Goal: Transaction & Acquisition: Purchase product/service

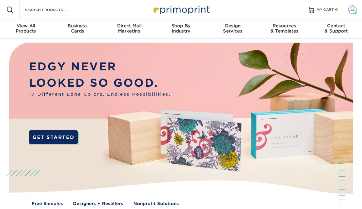
click at [353, 8] on span at bounding box center [352, 9] width 8 height 8
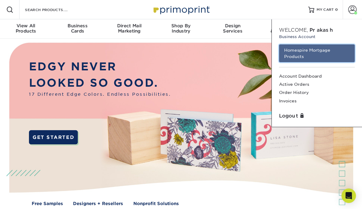
click at [318, 53] on link "Homespire Mortgage Products" at bounding box center [317, 53] width 76 height 18
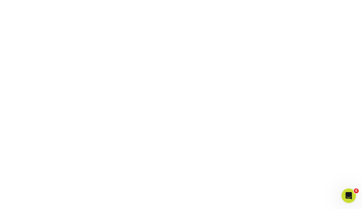
scroll to position [135, 0]
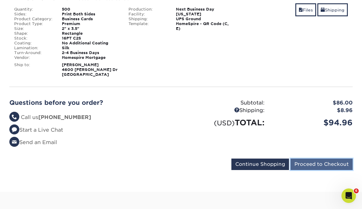
click at [311, 158] on input "Proceed to Checkout" at bounding box center [321, 163] width 62 height 11
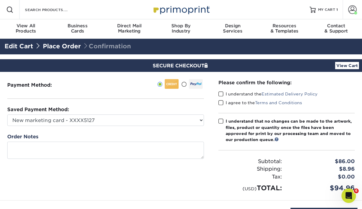
click at [222, 91] on span at bounding box center [220, 94] width 5 height 6
click at [0, 0] on input "I understand the Estimated Delivery Policy" at bounding box center [0, 0] width 0 height 0
click at [222, 100] on span at bounding box center [220, 103] width 5 height 6
click at [0, 0] on input "I agree to the Terms and Conditions" at bounding box center [0, 0] width 0 height 0
click at [222, 124] on label "I understand that no changes can be made to the artwork, files, product or quan…" at bounding box center [286, 130] width 136 height 25
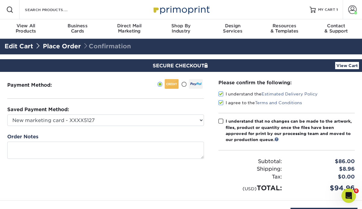
click at [0, 0] on input "I understand that no changes can be made to the artwork, files, product or quan…" at bounding box center [0, 0] width 0 height 0
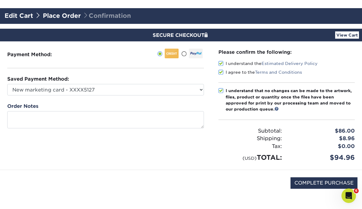
scroll to position [31, 0]
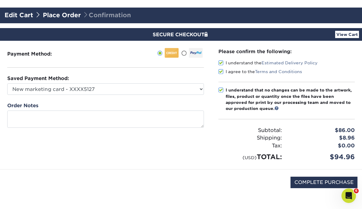
click at [310, 189] on div "COMPLETE PURCHASE" at bounding box center [181, 185] width 353 height 32
click at [311, 185] on input "COMPLETE PURCHASE" at bounding box center [323, 181] width 67 height 11
type input "PROCESSING, PLEASE WAIT..."
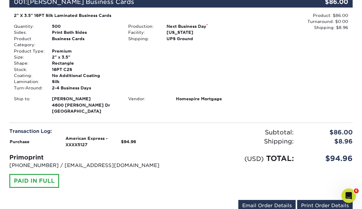
scroll to position [197, 0]
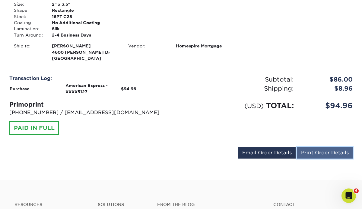
click at [319, 150] on link "Print Order Details" at bounding box center [324, 152] width 55 height 11
